Goal: Find specific page/section: Find specific page/section

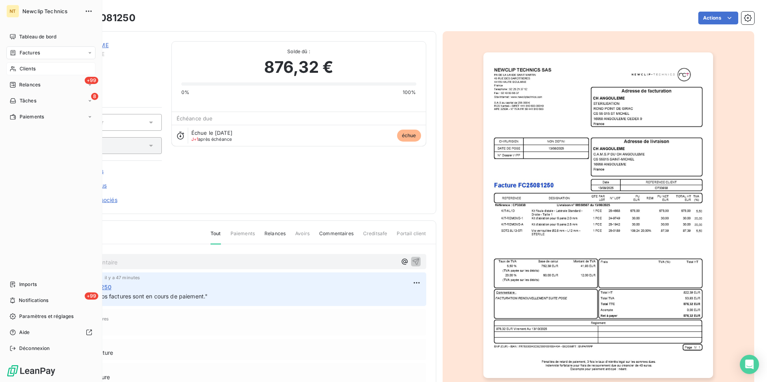
click at [28, 72] on span "Clients" at bounding box center [28, 68] width 16 height 7
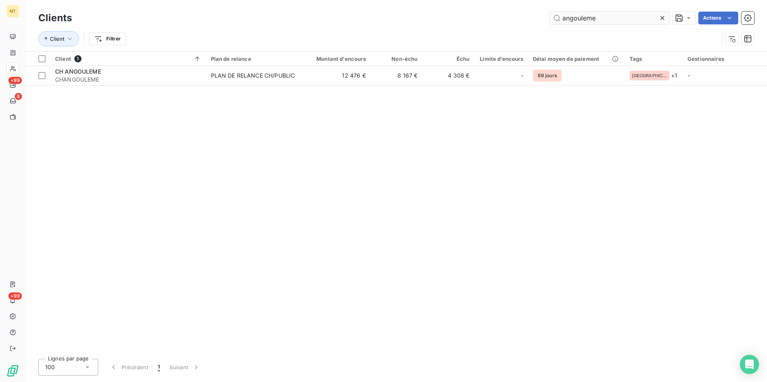
drag, startPoint x: 603, startPoint y: 16, endPoint x: 560, endPoint y: 16, distance: 42.8
click at [560, 16] on input "angouleme" at bounding box center [610, 18] width 120 height 13
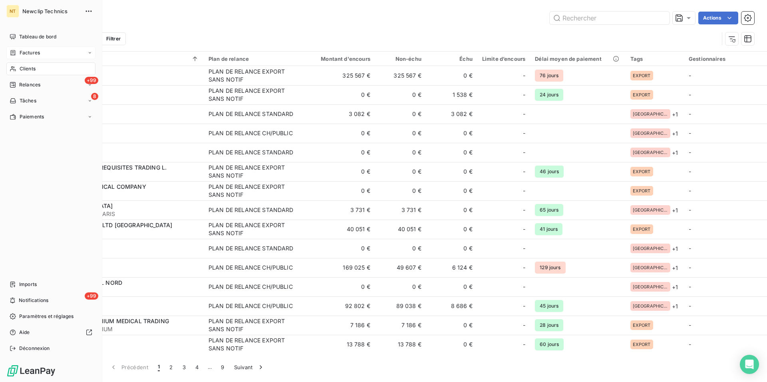
click at [32, 52] on span "Factures" at bounding box center [30, 52] width 20 height 7
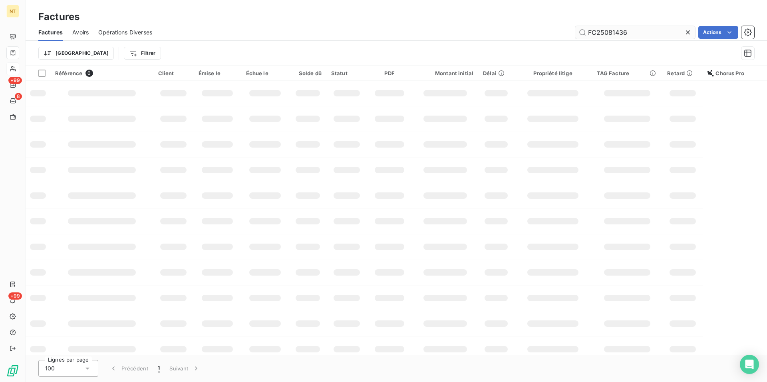
drag, startPoint x: 628, startPoint y: 32, endPoint x: 605, endPoint y: 31, distance: 23.6
click at [605, 31] on input "FC25081436" at bounding box center [635, 32] width 120 height 13
type input "FC25043591"
click at [78, 29] on span "Avoirs" at bounding box center [80, 32] width 16 height 8
